Goal: Browse casually

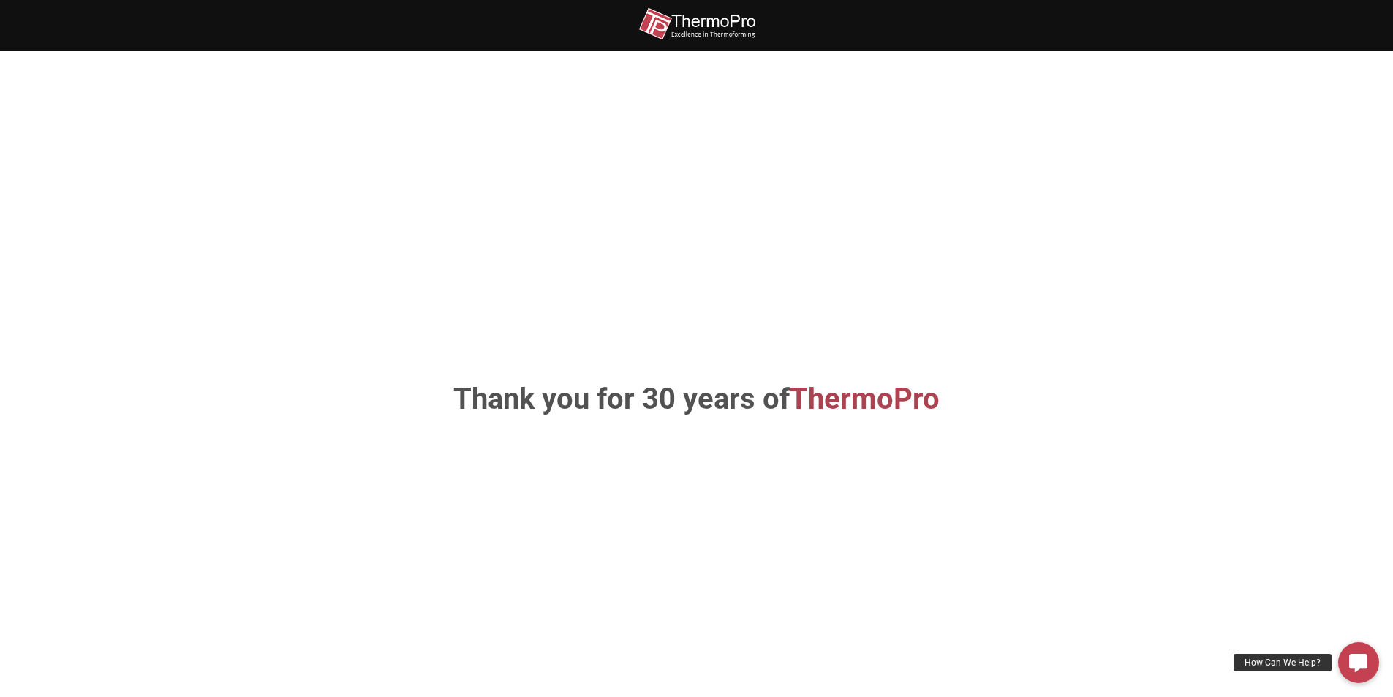
click at [705, 17] on img at bounding box center [697, 23] width 117 height 33
click at [742, 32] on img at bounding box center [697, 23] width 117 height 33
click at [726, 408] on h1 "Thank you for 30 years of ThermoPro" at bounding box center [696, 399] width 767 height 29
drag, startPoint x: 862, startPoint y: 394, endPoint x: 855, endPoint y: 401, distance: 10.3
click at [862, 395] on span "ThermoPro" at bounding box center [865, 399] width 150 height 34
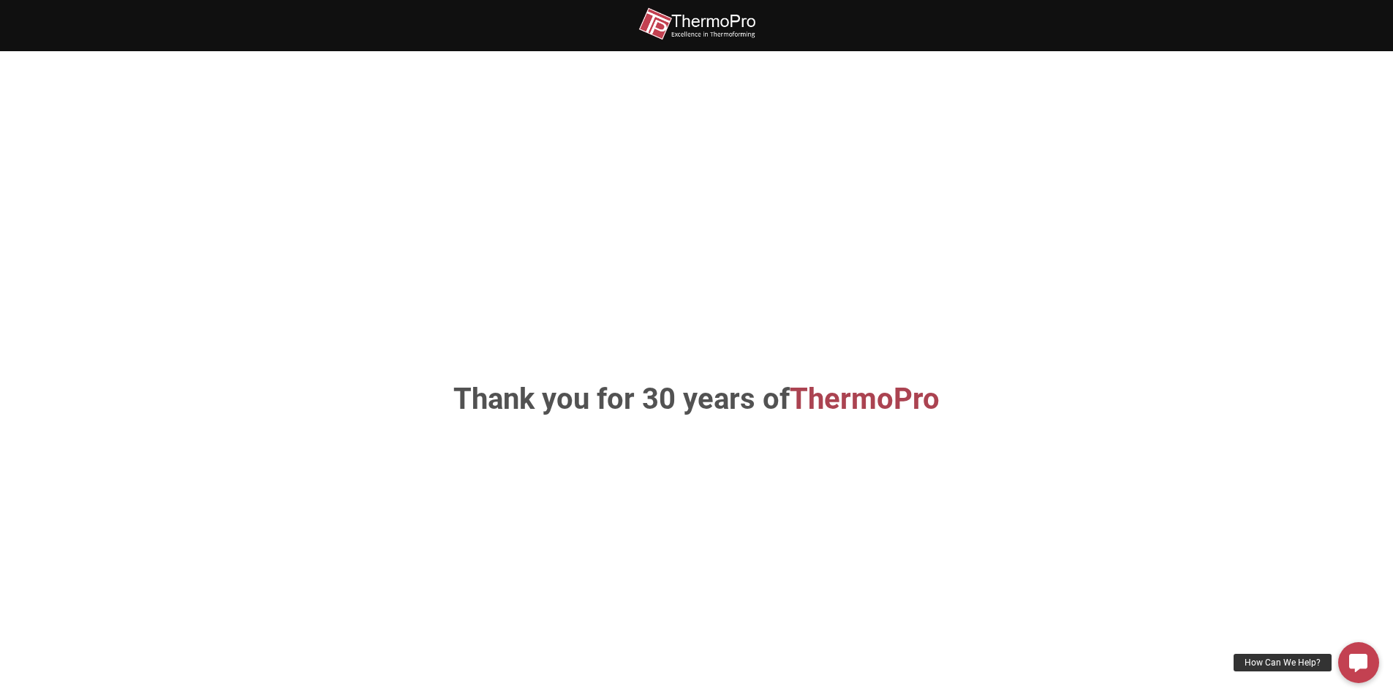
click at [862, 395] on span "ThermoPro" at bounding box center [865, 399] width 150 height 34
click at [853, 403] on span "ThermoPro" at bounding box center [865, 399] width 150 height 34
